Goal: Find specific page/section: Find specific page/section

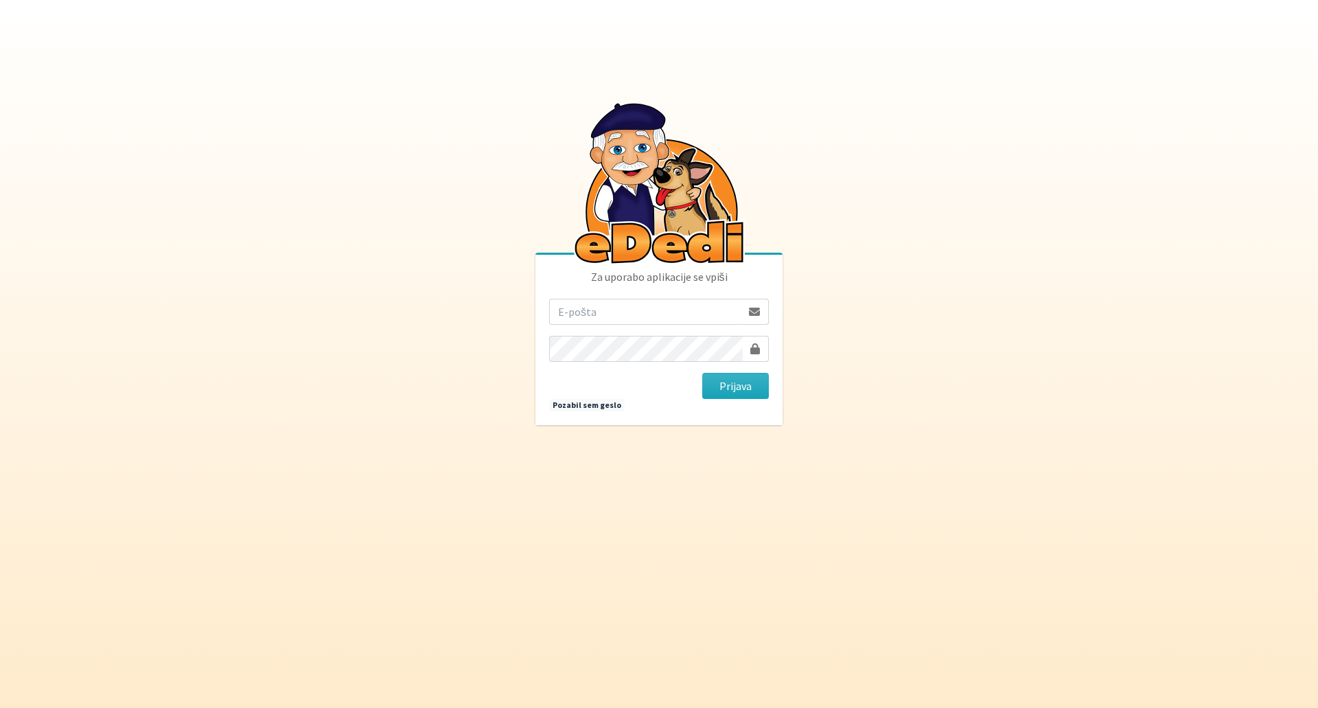
click at [659, 425] on com-1password-button at bounding box center [659, 425] width 0 height 0
type input "[EMAIL_ADDRESS][DOMAIN_NAME]"
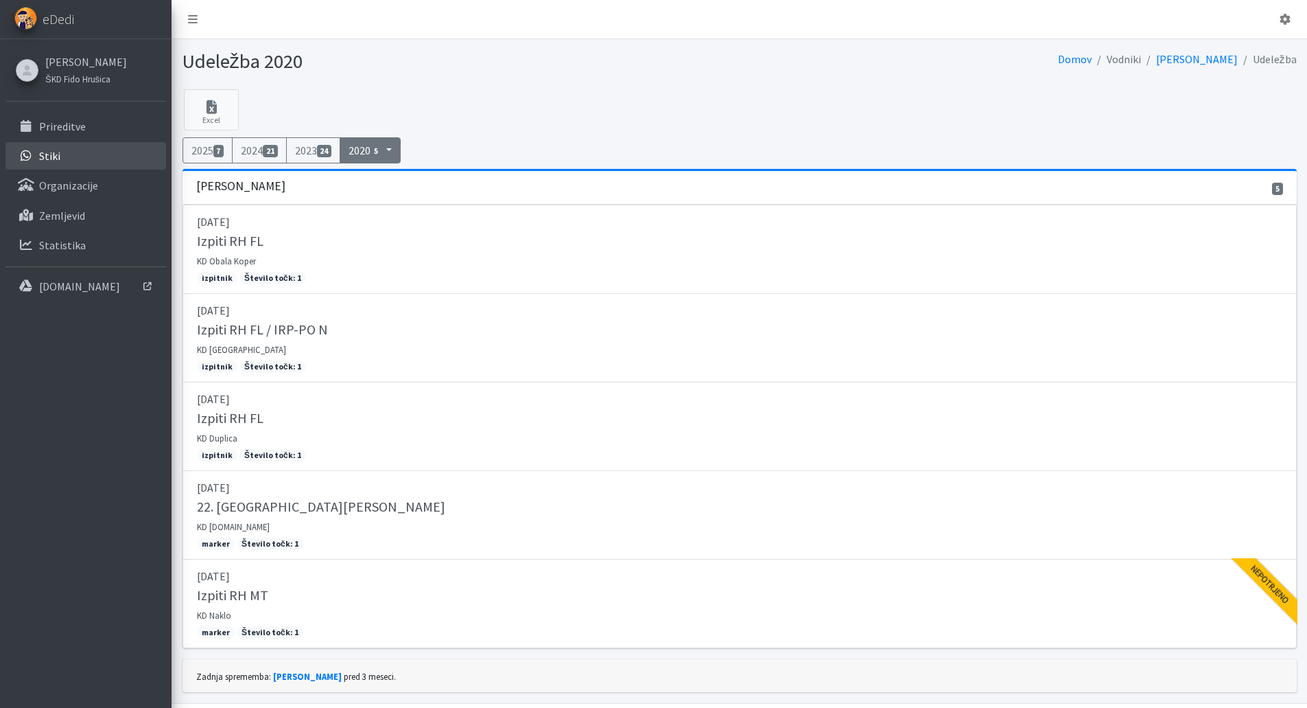
click at [73, 163] on link "Stiki" at bounding box center [85, 155] width 161 height 27
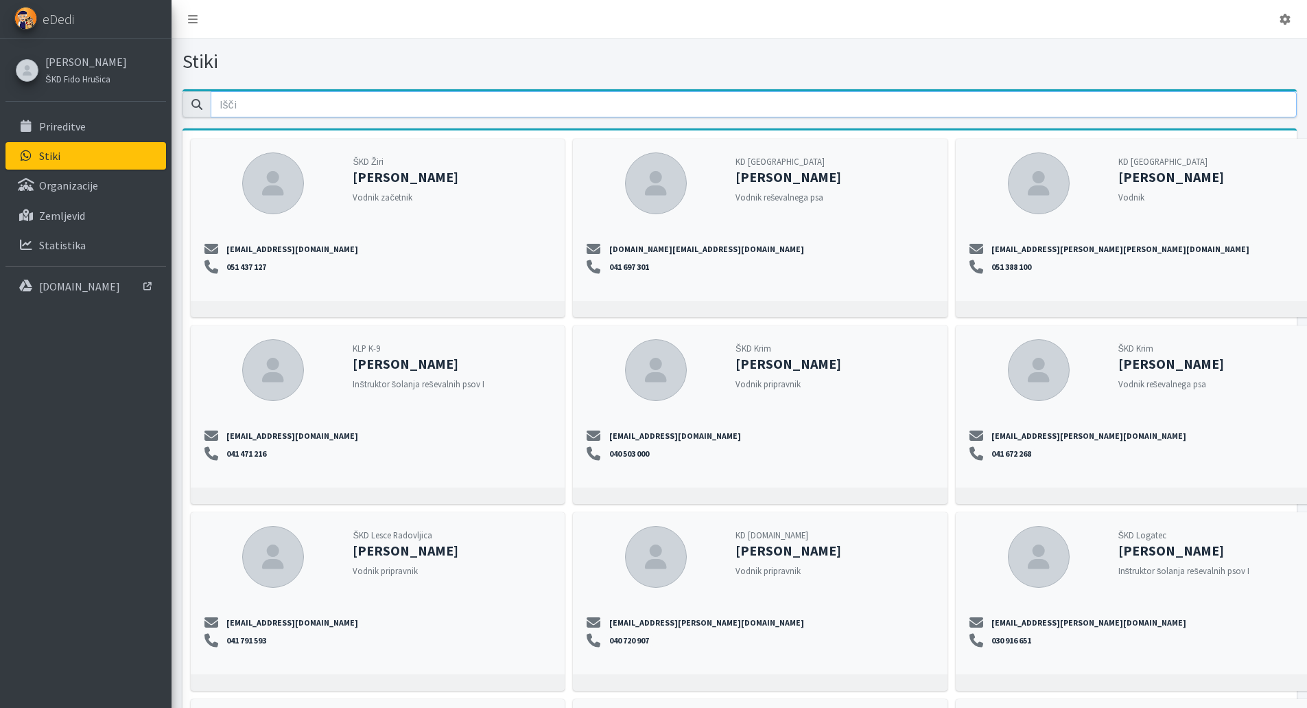
click at [399, 108] on input "email" at bounding box center [754, 104] width 1086 height 26
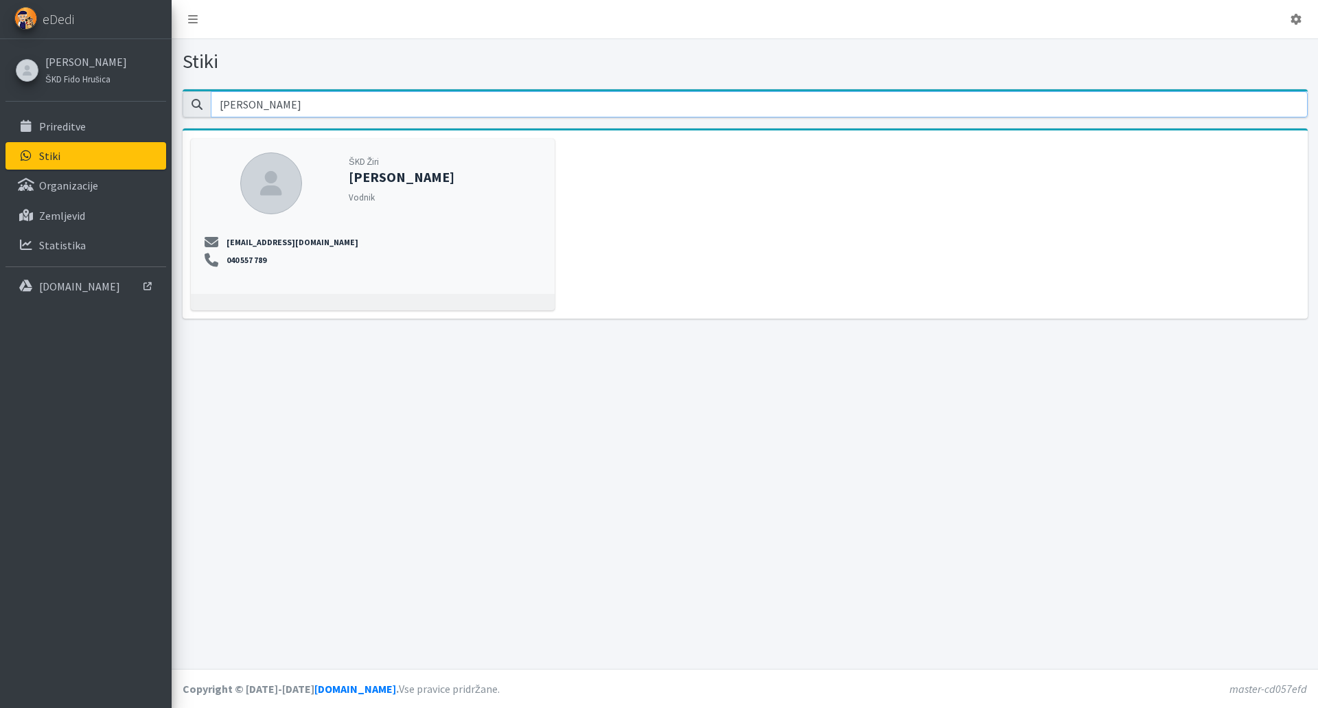
type input "[PERSON_NAME]"
